Goal: Information Seeking & Learning: Learn about a topic

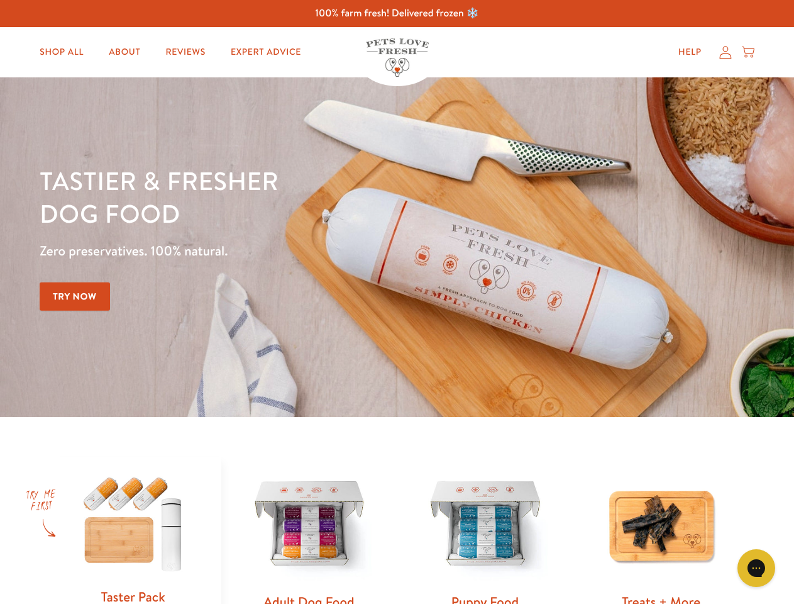
click at [397, 302] on div "Tastier & fresher dog food Zero preservatives. 100% natural. Try Now" at bounding box center [278, 247] width 477 height 166
click at [757, 568] on icon "Gorgias live chat" at bounding box center [756, 568] width 12 height 12
